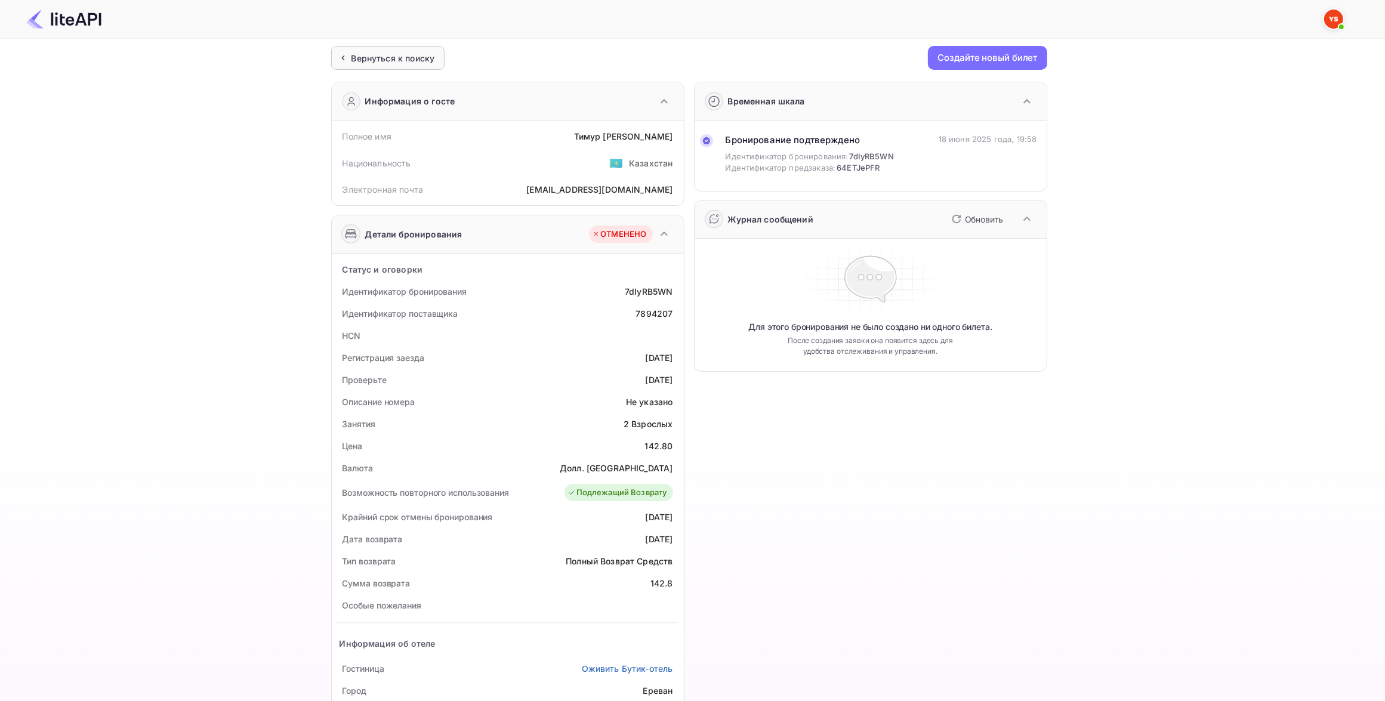
click at [385, 58] on div "Вернуться к поиску" at bounding box center [393, 58] width 84 height 13
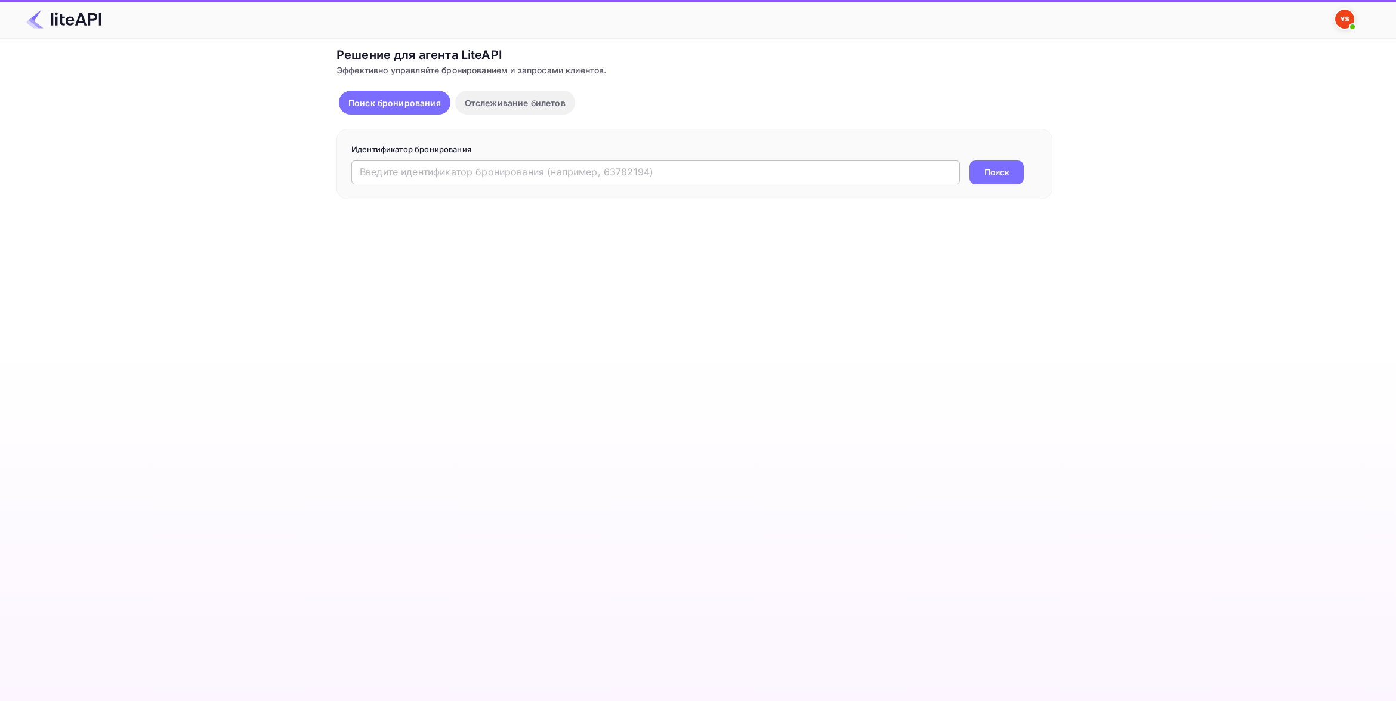
click at [522, 171] on input "text" at bounding box center [655, 172] width 608 height 24
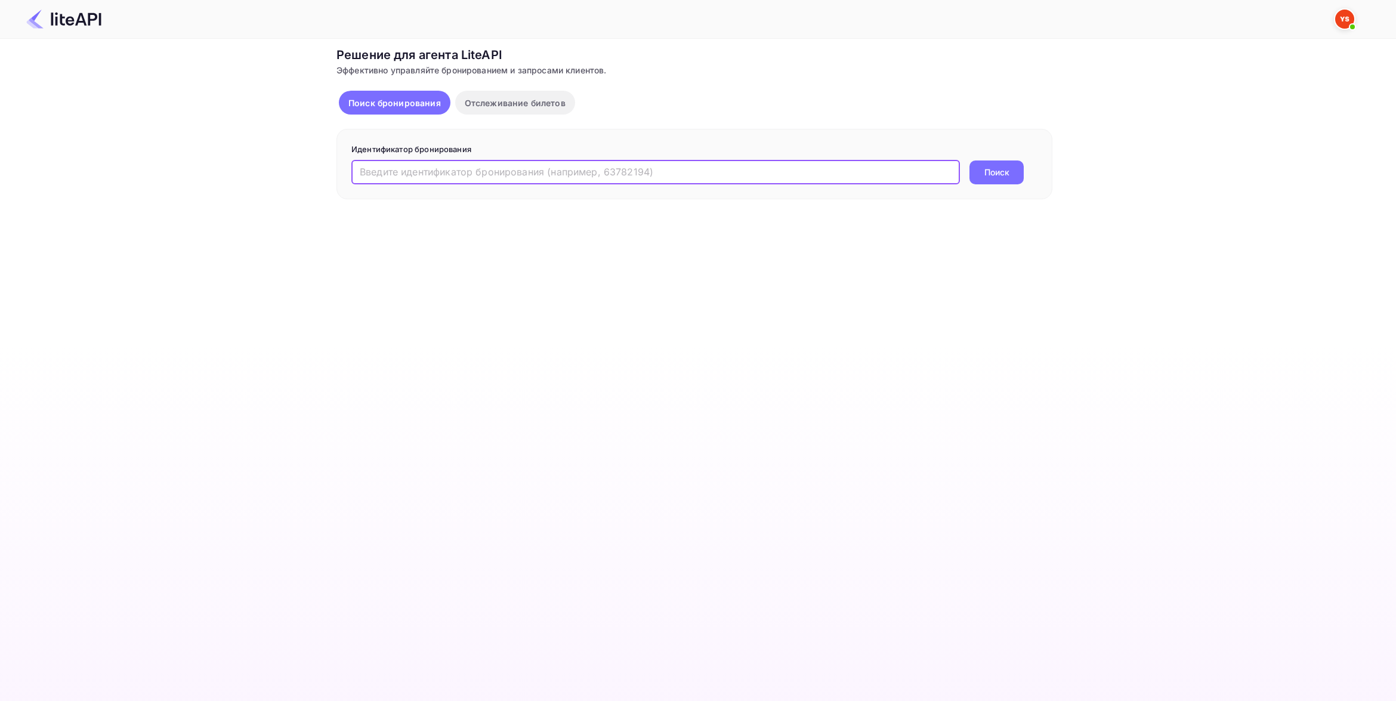
paste input "7119546"
type input "7119546"
click at [998, 163] on button "Поиск" at bounding box center [996, 172] width 54 height 24
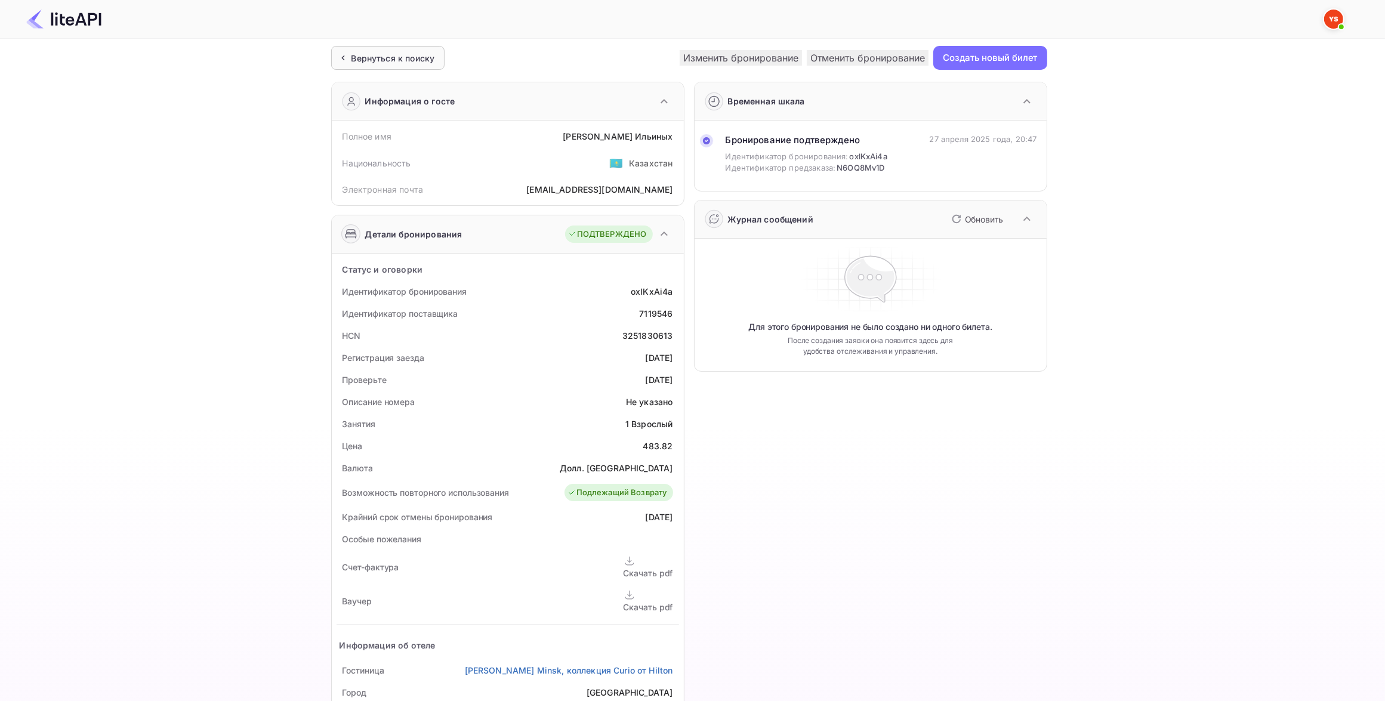
click at [397, 58] on div "Вернуться к поиску" at bounding box center [393, 58] width 84 height 13
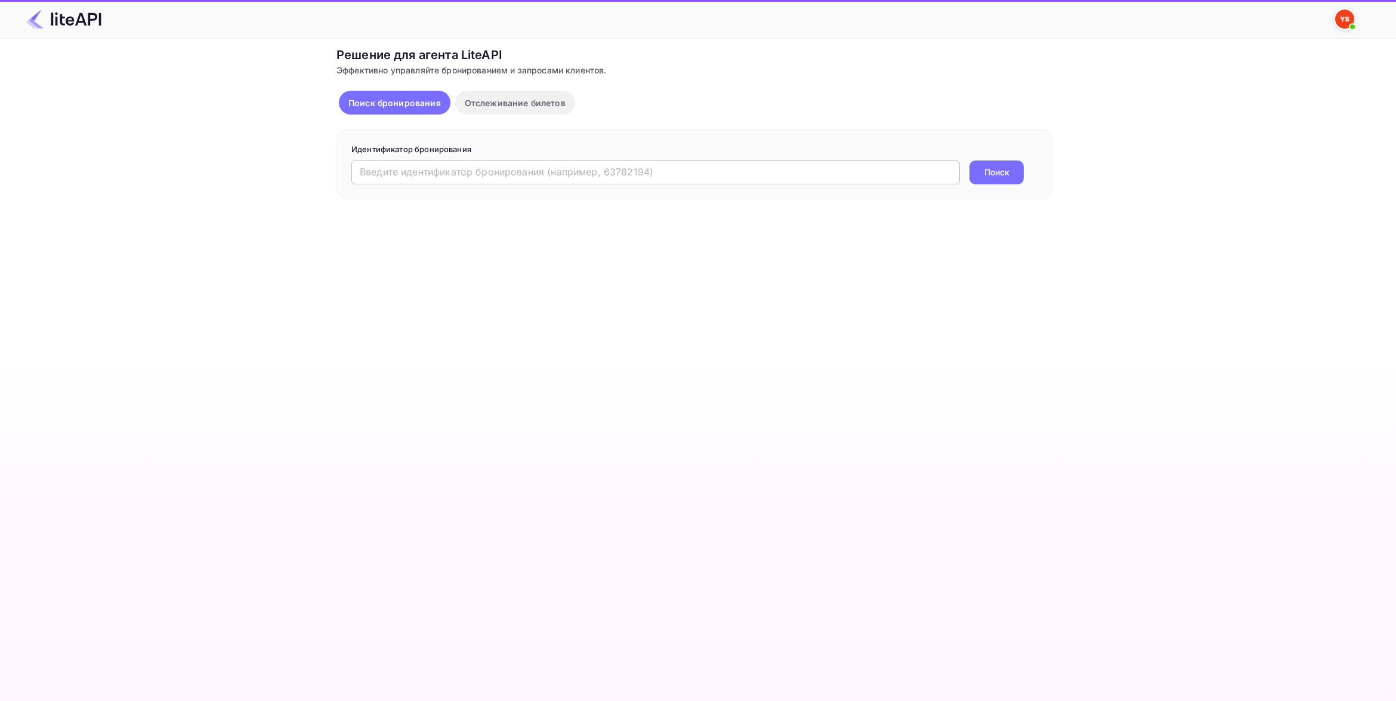
click at [440, 171] on input "text" at bounding box center [655, 172] width 608 height 24
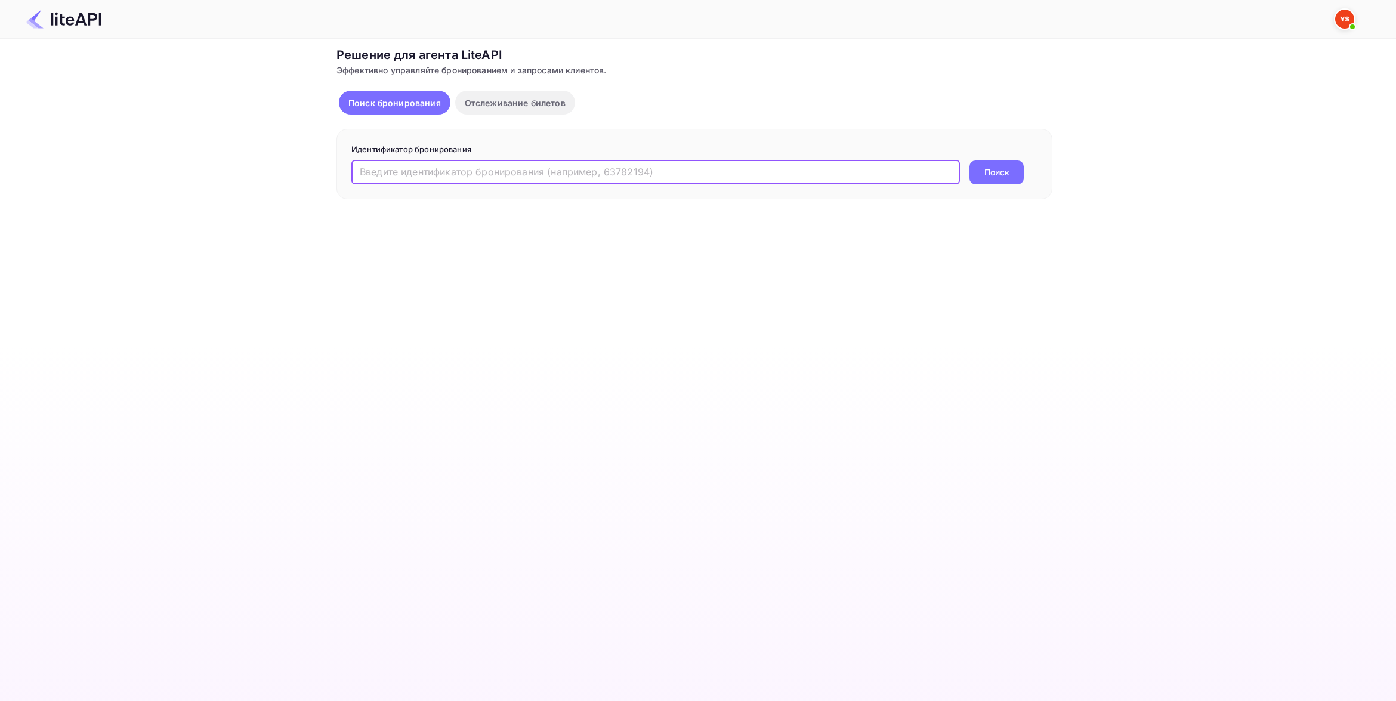
paste input "8400461"
type input "8400461"
click at [997, 168] on button "Поиск" at bounding box center [996, 172] width 54 height 24
